Goal: Task Accomplishment & Management: Use online tool/utility

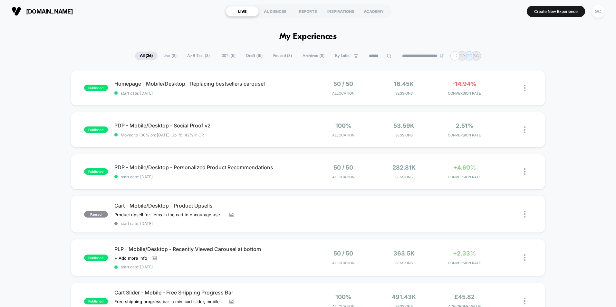
click at [251, 56] on span "Draft ( 15 )" at bounding box center [254, 56] width 26 height 9
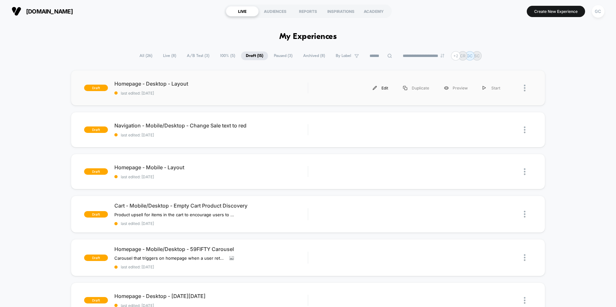
click at [384, 90] on div "Edit" at bounding box center [380, 88] width 30 height 15
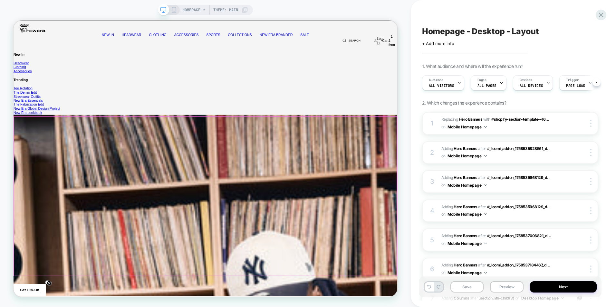
scroll to position [161, 0]
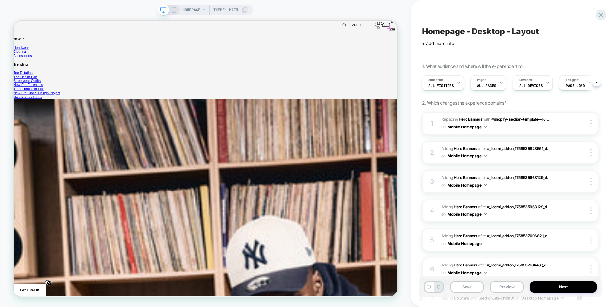
click at [14, 21] on icon "Close" at bounding box center [14, 21] width 0 height 0
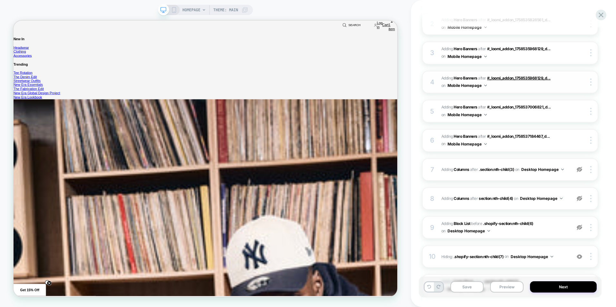
scroll to position [283, 0]
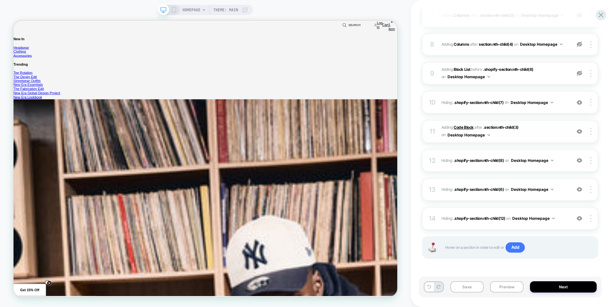
click at [467, 127] on b "Code Block" at bounding box center [464, 127] width 20 height 5
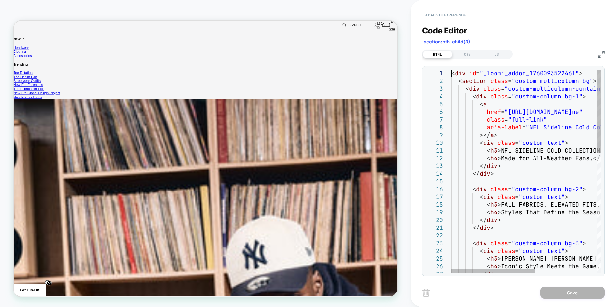
scroll to position [0, 0]
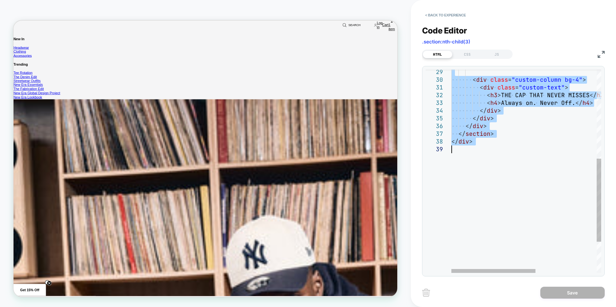
drag, startPoint x: 452, startPoint y: 74, endPoint x: 525, endPoint y: 207, distance: 151.6
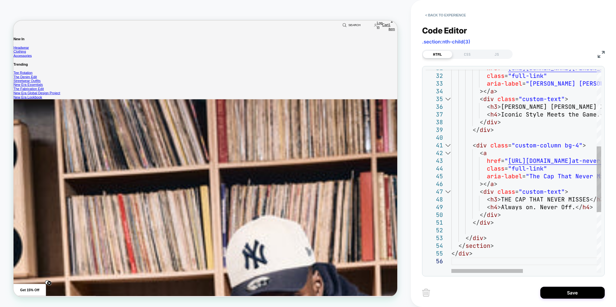
type textarea "**********"
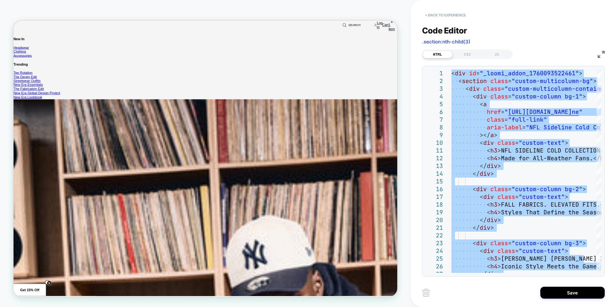
click at [437, 14] on button "< Back to experience" at bounding box center [445, 15] width 47 height 10
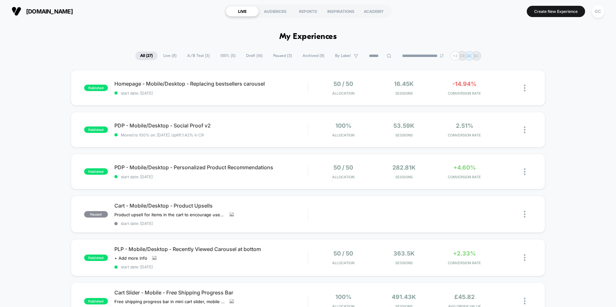
click at [169, 54] on span "Live ( 8 )" at bounding box center [170, 56] width 23 height 9
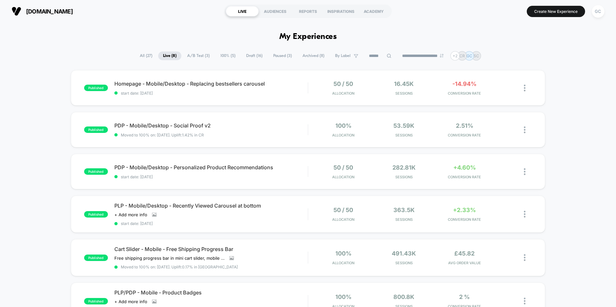
click at [191, 56] on span "A/B Test ( 3 )" at bounding box center [198, 56] width 32 height 9
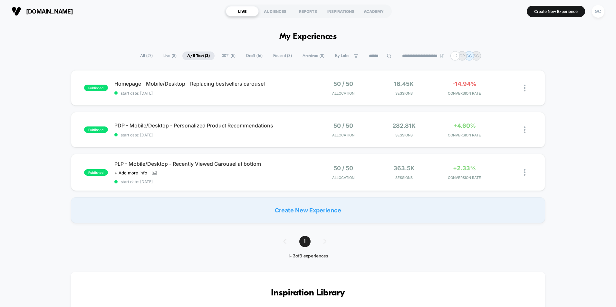
click at [252, 55] on span "Draft ( 16 )" at bounding box center [254, 56] width 26 height 9
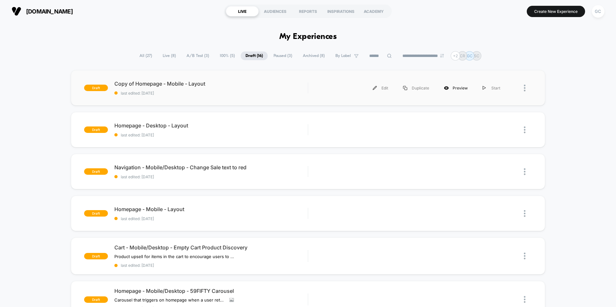
click at [460, 90] on div "Preview" at bounding box center [456, 88] width 39 height 15
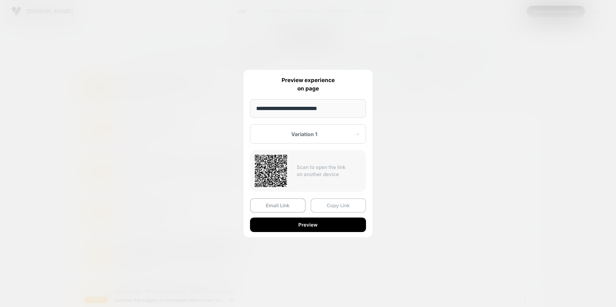
click at [341, 204] on button "Copy Link" at bounding box center [339, 205] width 56 height 15
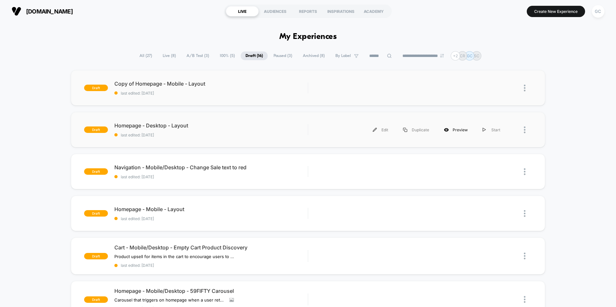
click at [459, 131] on div "Preview" at bounding box center [456, 130] width 39 height 15
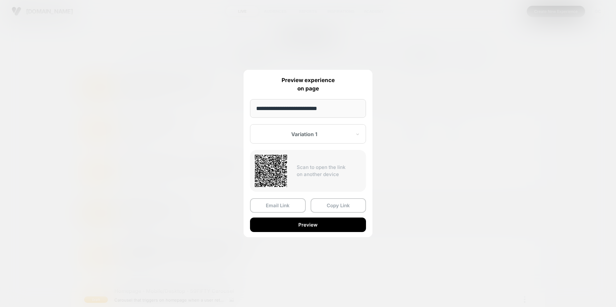
click at [278, 226] on button "Preview" at bounding box center [308, 225] width 116 height 15
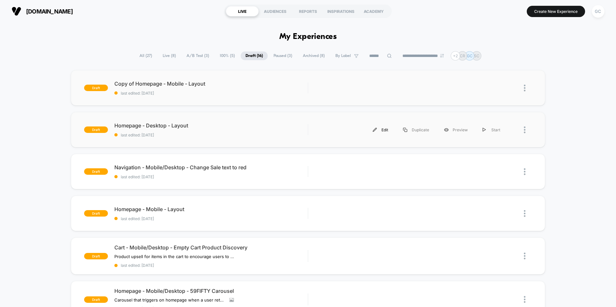
click at [381, 128] on div "Edit" at bounding box center [380, 130] width 30 height 15
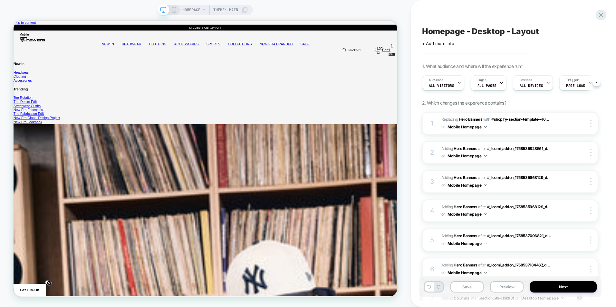
scroll to position [0, 0]
drag, startPoint x: 514, startPoint y: 30, endPoint x: 512, endPoint y: 34, distance: 4.3
click at [14, 21] on icon "Close" at bounding box center [14, 21] width 0 height 0
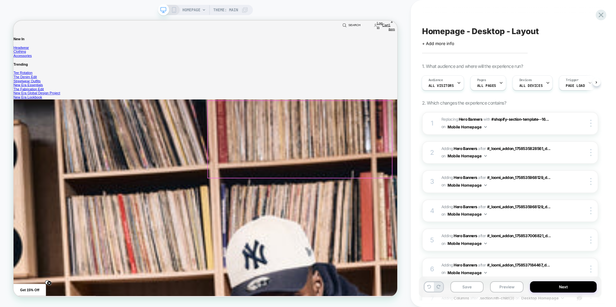
scroll to position [258, 0]
